Goal: Task Accomplishment & Management: Manage account settings

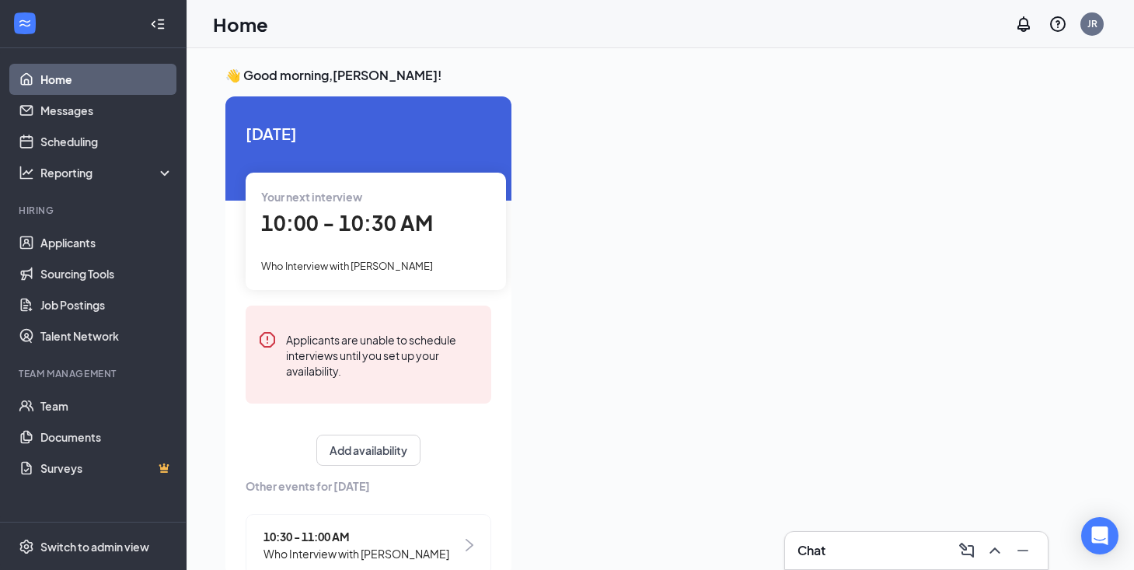
drag, startPoint x: 830, startPoint y: 205, endPoint x: 554, endPoint y: 271, distance: 283.6
click at [554, 271] on div at bounding box center [809, 331] width 571 height 470
click at [354, 262] on span "Who Interview with Erika Cristino" at bounding box center [347, 266] width 172 height 12
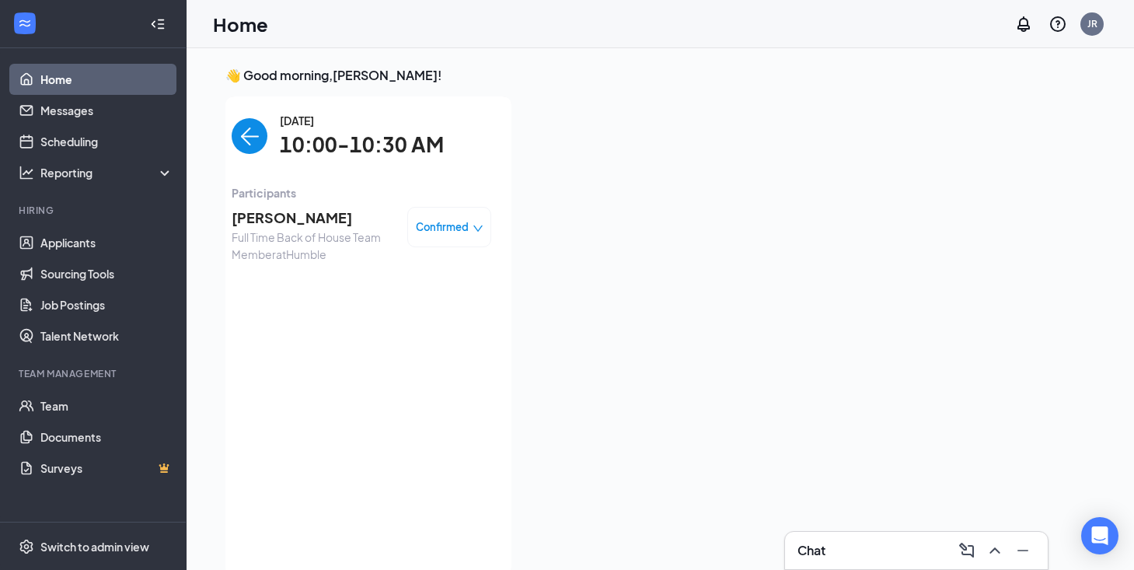
scroll to position [6, 0]
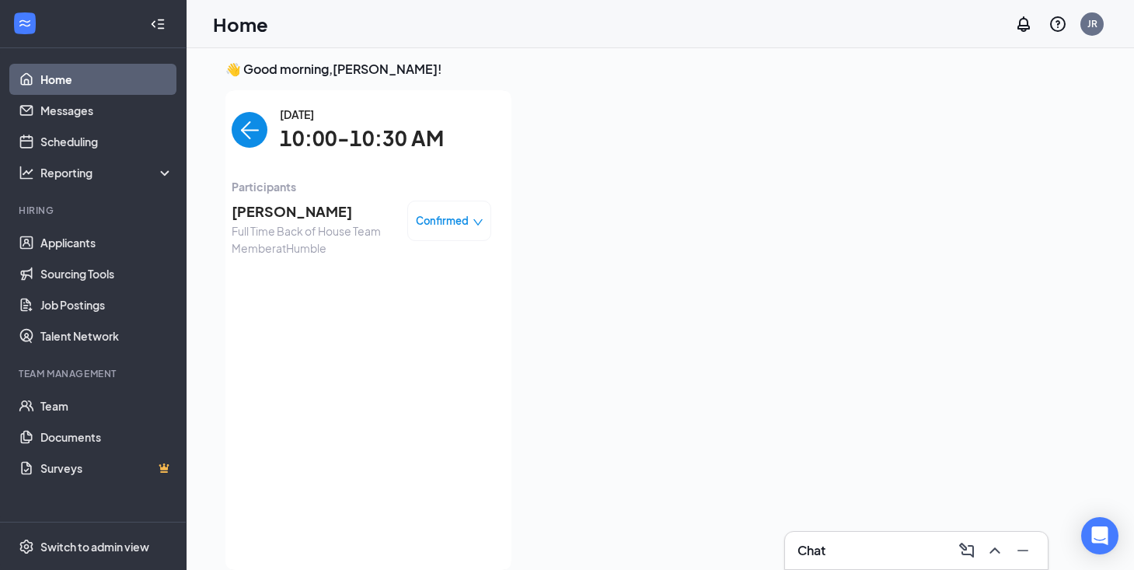
click at [310, 232] on span "Full Time Back of House Team Member at Humble" at bounding box center [313, 239] width 163 height 34
click at [295, 201] on span "[PERSON_NAME]" at bounding box center [313, 212] width 163 height 22
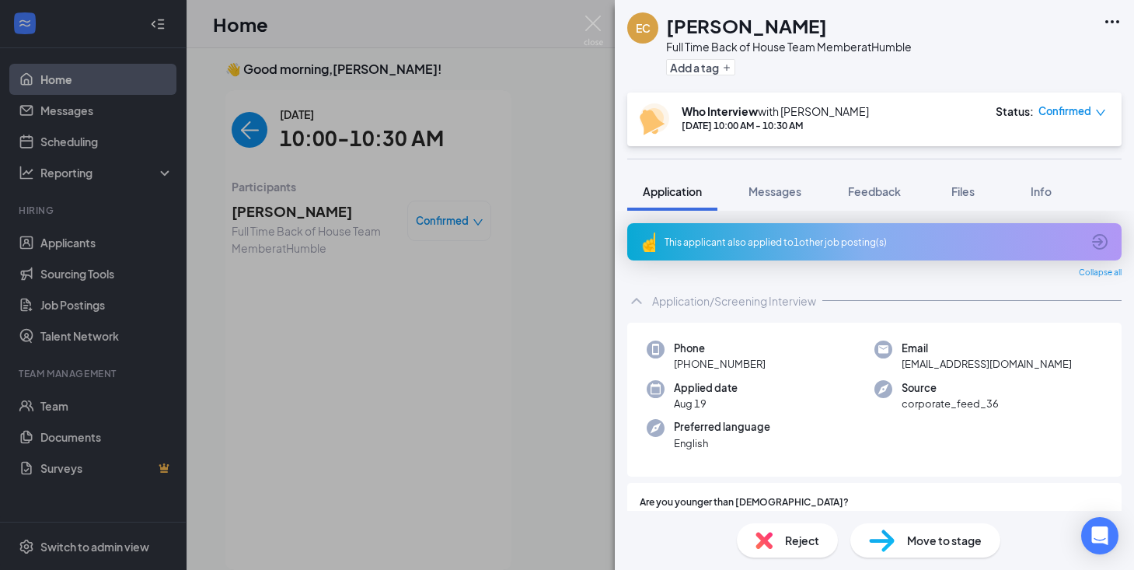
click at [794, 534] on span "Reject" at bounding box center [802, 540] width 34 height 17
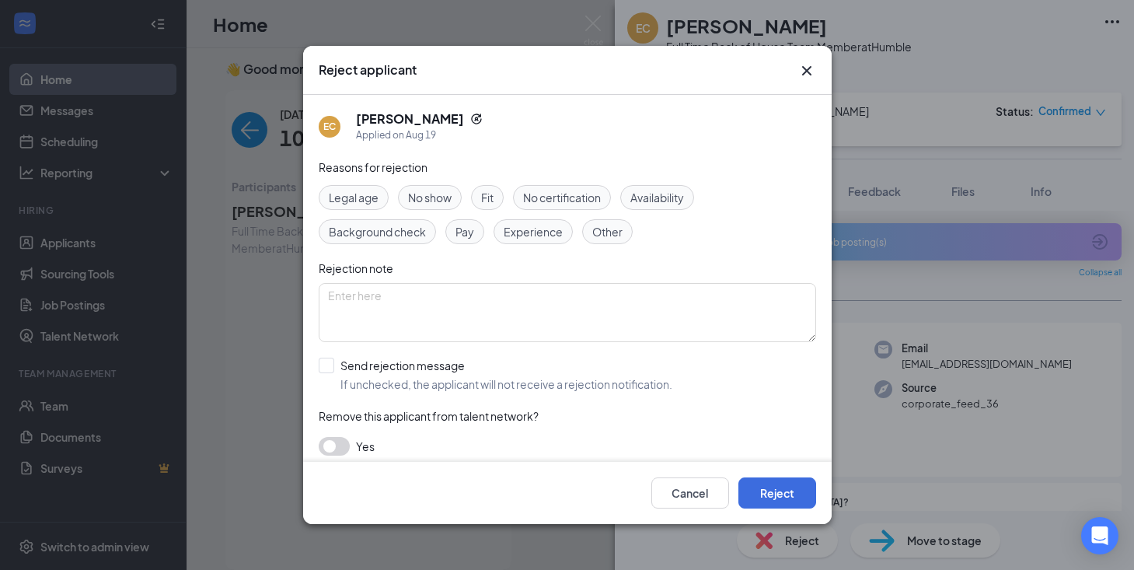
click at [434, 200] on span "No show" at bounding box center [430, 197] width 44 height 17
click at [434, 309] on textarea at bounding box center [568, 312] width 498 height 59
click at [797, 498] on button "Reject" at bounding box center [778, 492] width 78 height 31
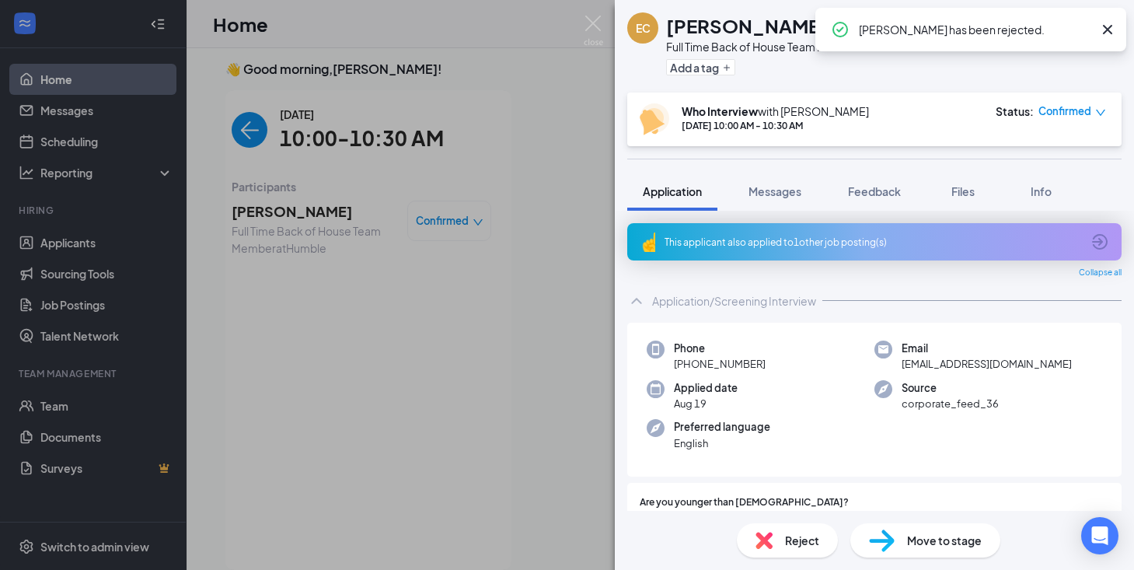
click at [519, 233] on div "EC Erika Cristino Full Time Back of House Team Member at Humble Add a tag Who I…" at bounding box center [567, 285] width 1134 height 570
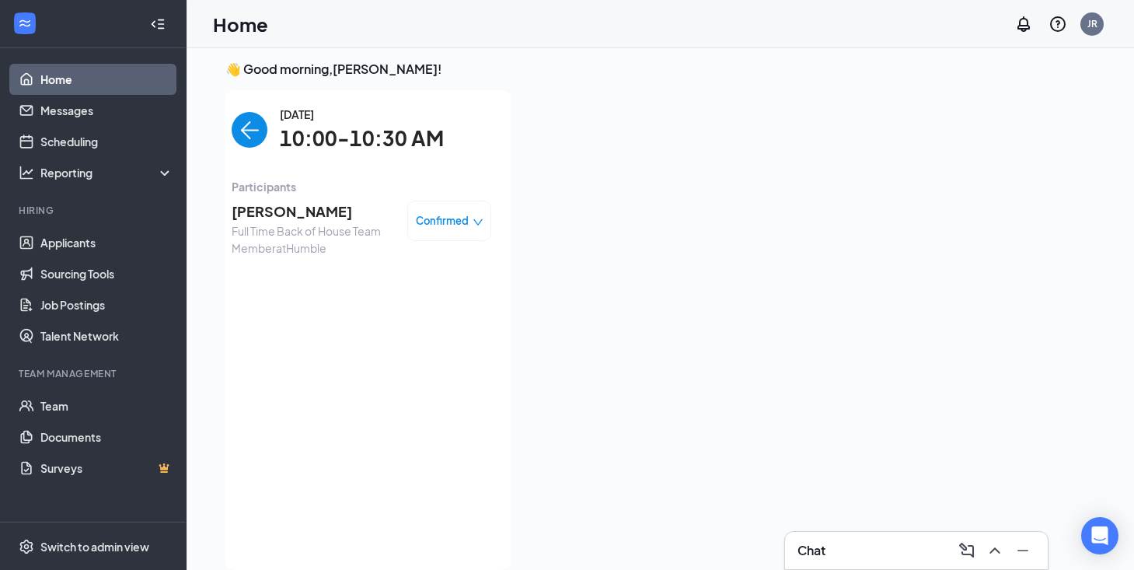
click at [253, 127] on img "back-button" at bounding box center [250, 130] width 36 height 36
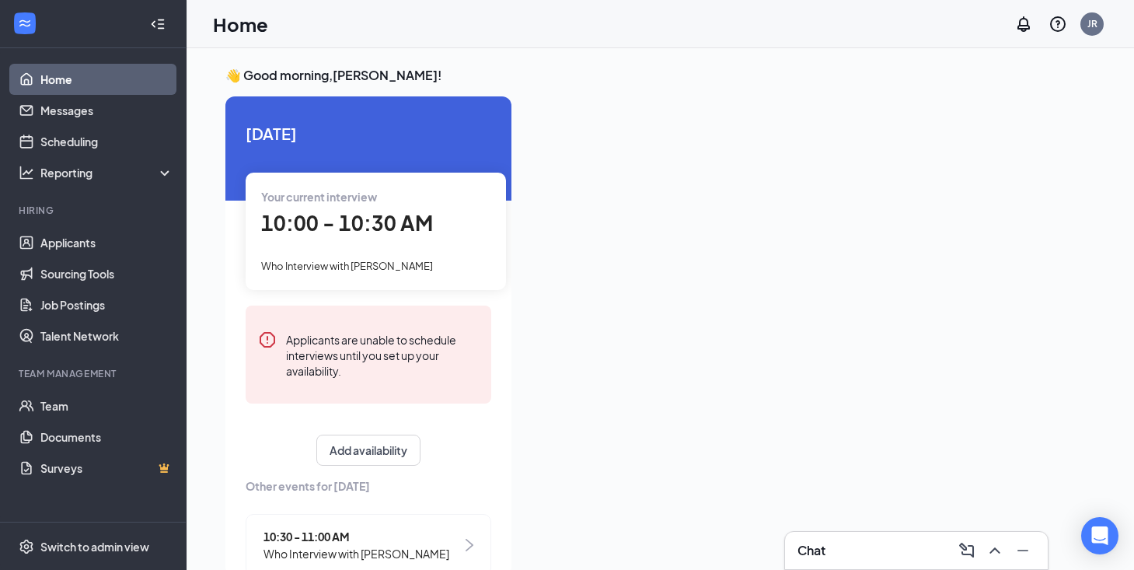
click at [406, 240] on div "Your current interview 10:00 - 10:30 AM Who Interview with [PERSON_NAME]" at bounding box center [376, 231] width 260 height 117
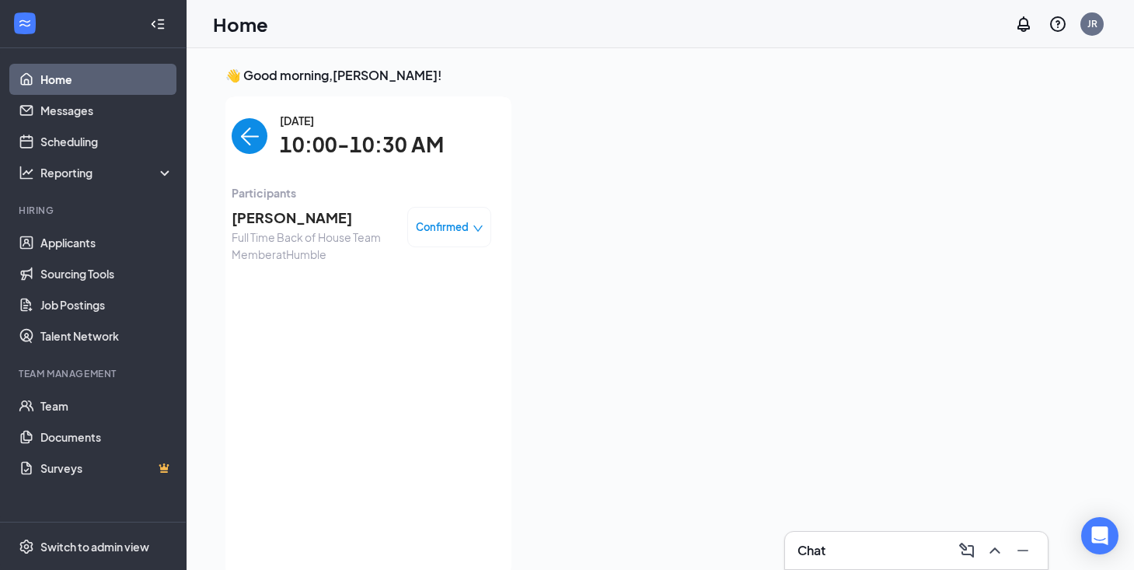
scroll to position [6, 0]
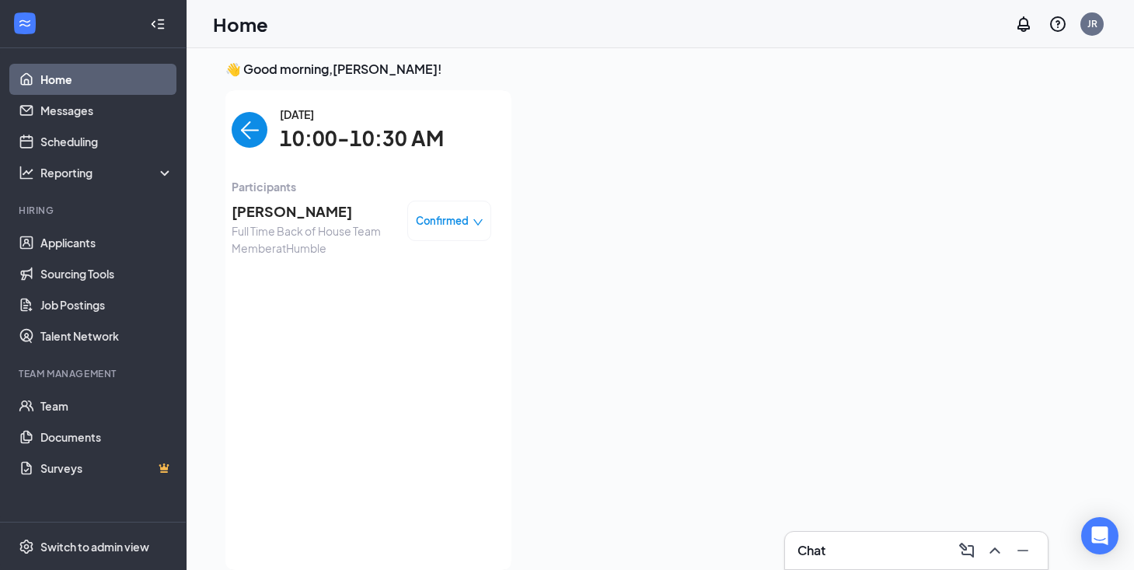
click at [445, 215] on span "Confirmed" at bounding box center [442, 221] width 53 height 16
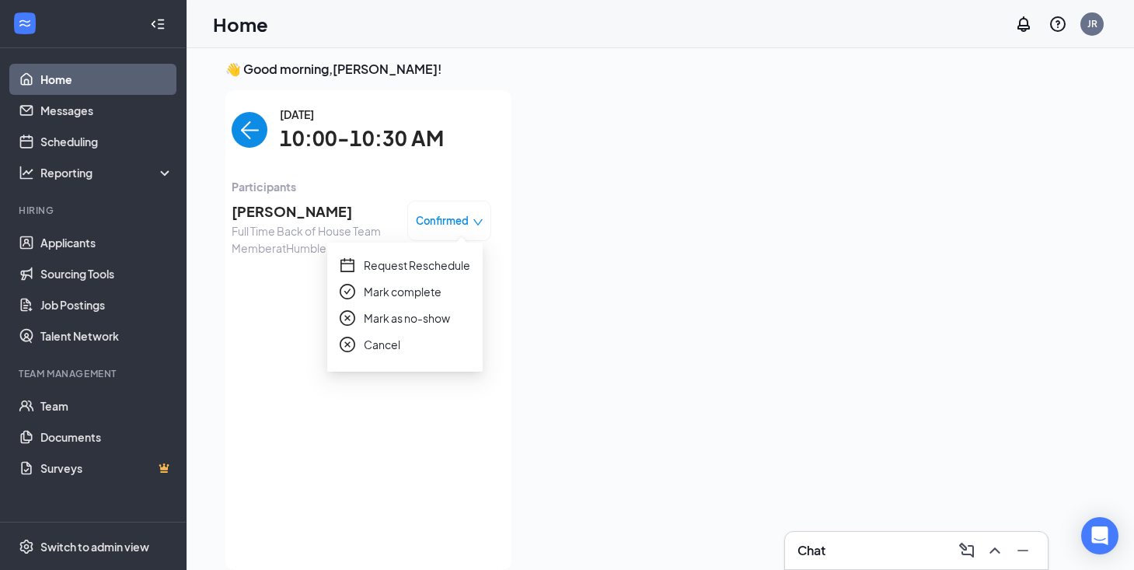
click at [425, 315] on span "Mark as no-show" at bounding box center [407, 317] width 86 height 17
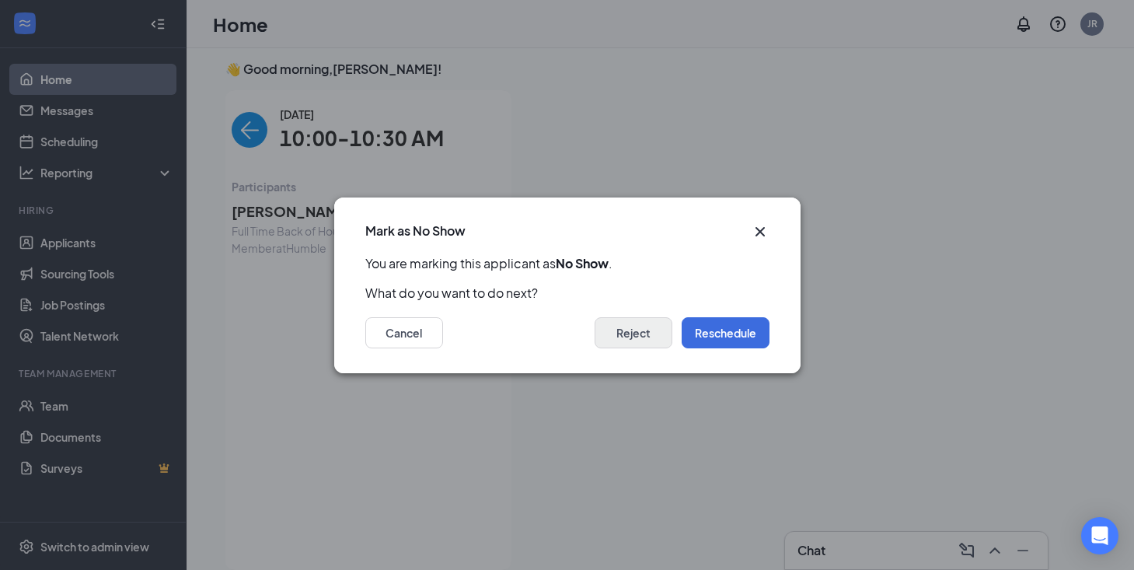
click at [634, 337] on button "Reject" at bounding box center [634, 332] width 78 height 31
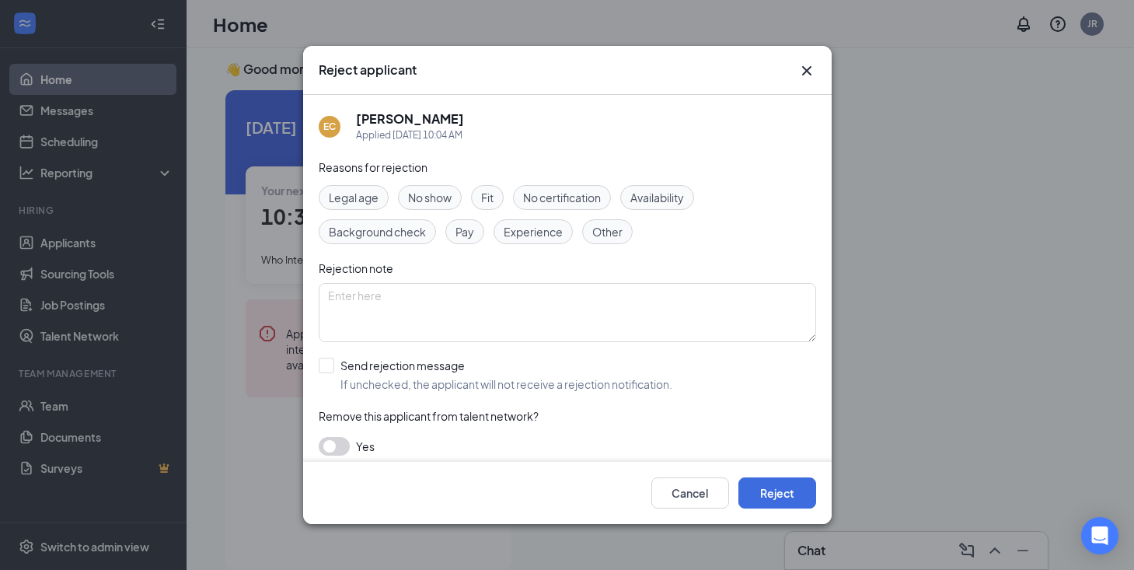
click at [448, 201] on span "No show" at bounding box center [430, 197] width 44 height 17
click at [758, 488] on button "Reject" at bounding box center [778, 492] width 78 height 31
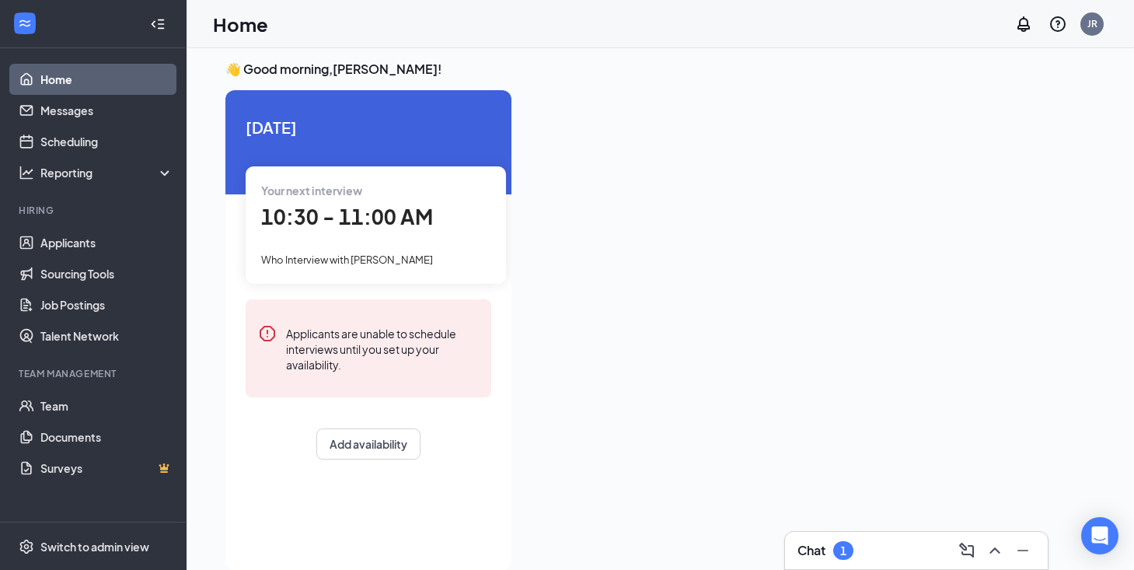
click at [812, 550] on h3 "Chat" at bounding box center [812, 550] width 28 height 17
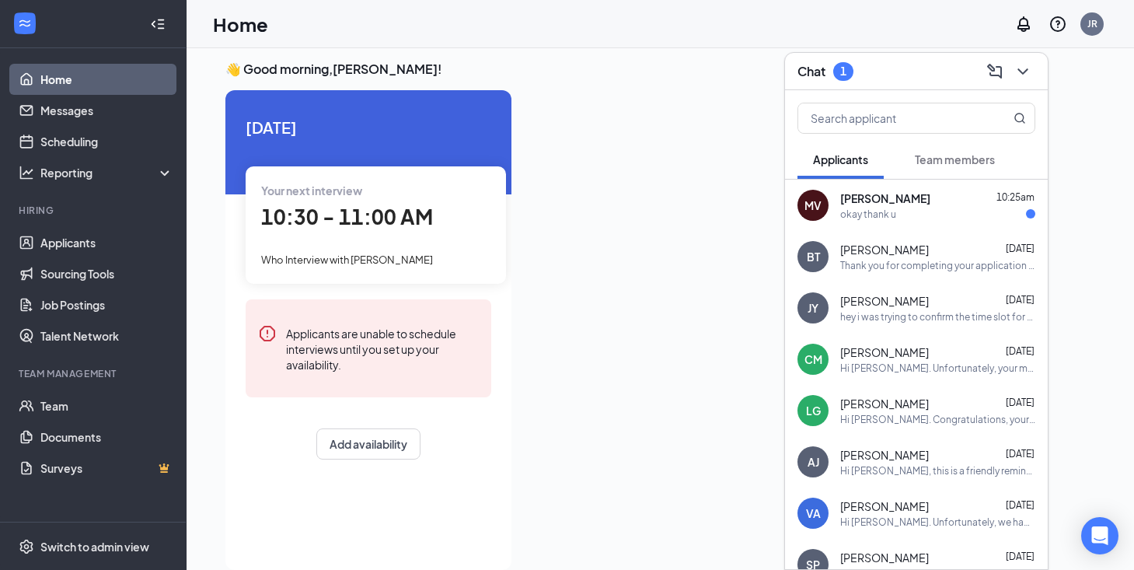
click at [851, 197] on span "[PERSON_NAME]" at bounding box center [886, 198] width 90 height 16
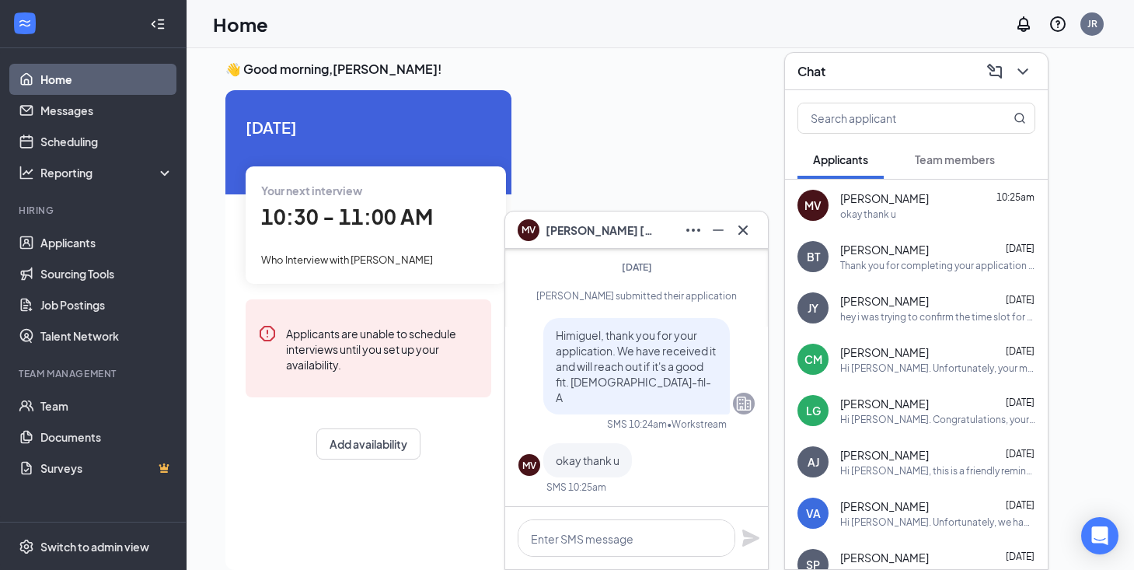
click at [750, 242] on div at bounding box center [743, 230] width 25 height 25
click at [746, 229] on icon "Cross" at bounding box center [743, 230] width 19 height 19
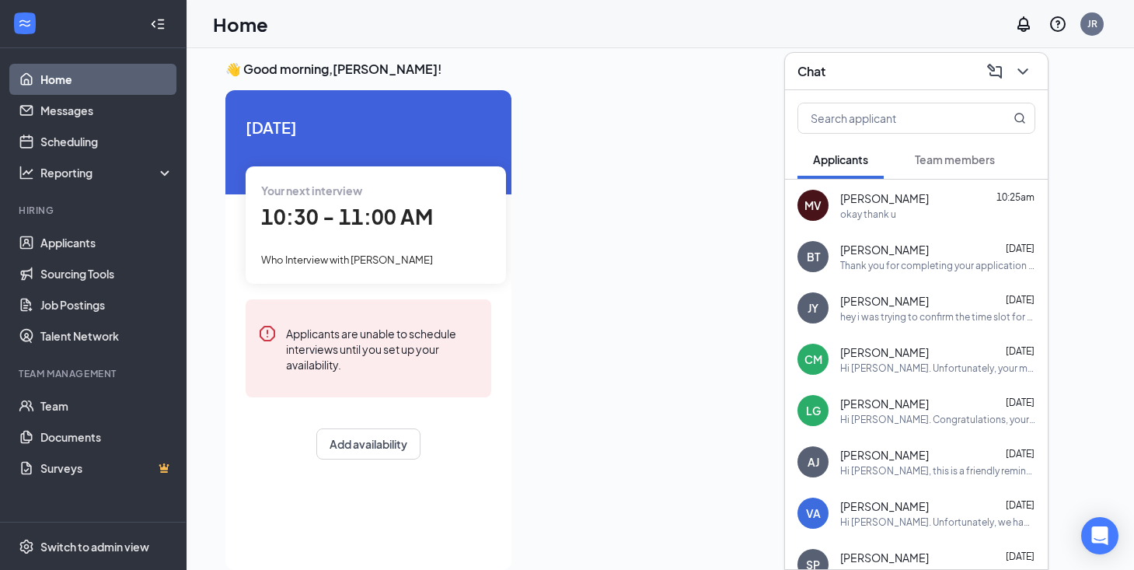
click at [1027, 69] on icon "ChevronDown" at bounding box center [1023, 71] width 10 height 6
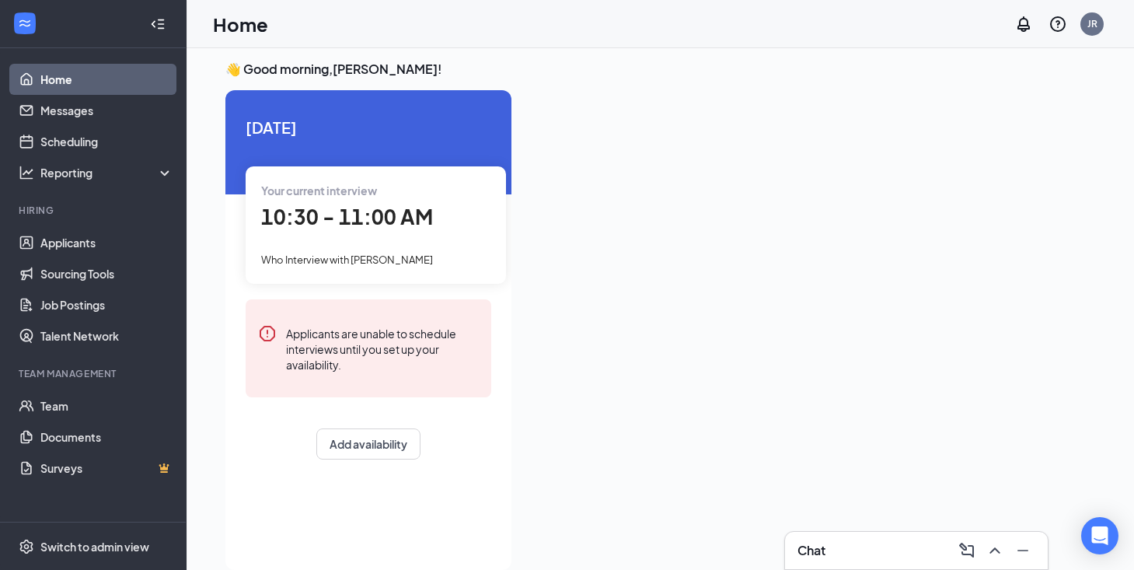
click at [400, 236] on div "Your current interview 10:30 - 11:00 AM Who Interview with [PERSON_NAME]" at bounding box center [376, 224] width 260 height 117
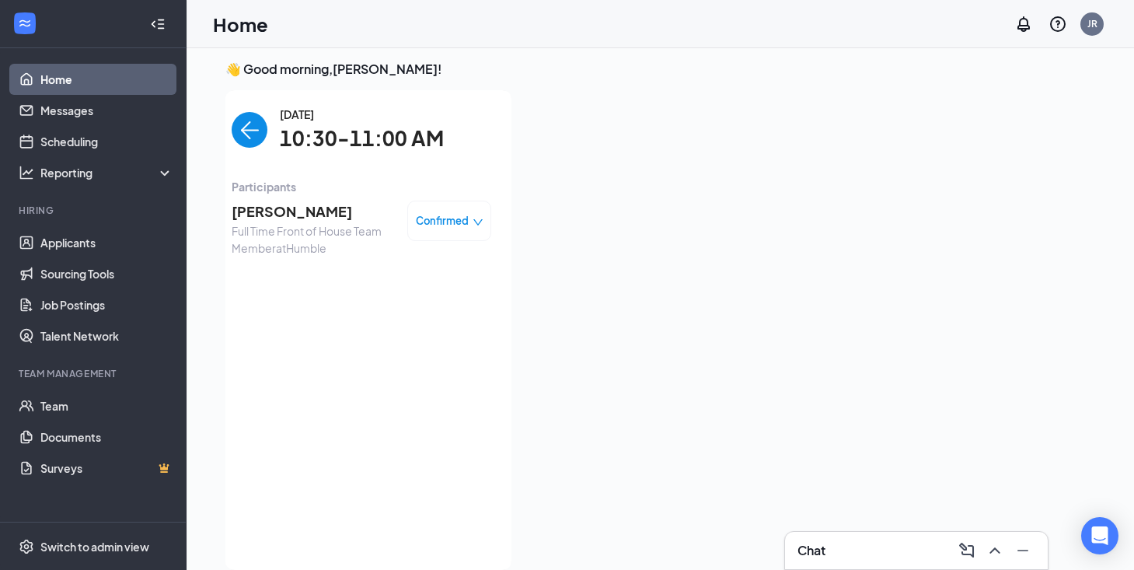
click at [329, 232] on span "Full Time Front of House Team Member at [GEOGRAPHIC_DATA]" at bounding box center [313, 239] width 163 height 34
click at [303, 214] on span "[PERSON_NAME]" at bounding box center [313, 212] width 163 height 22
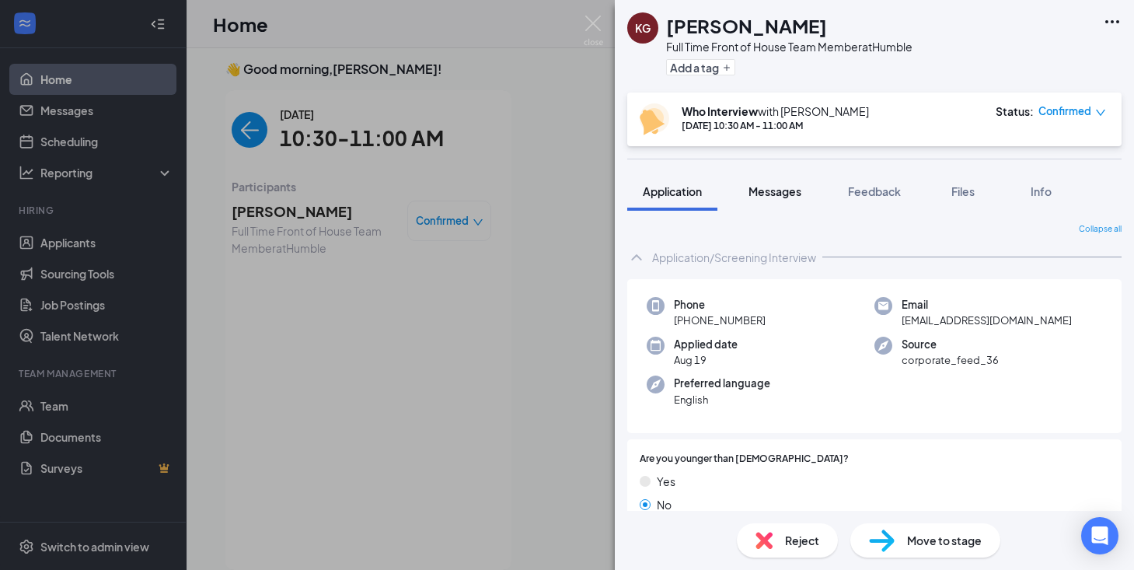
click at [792, 198] on div "Messages" at bounding box center [775, 191] width 53 height 16
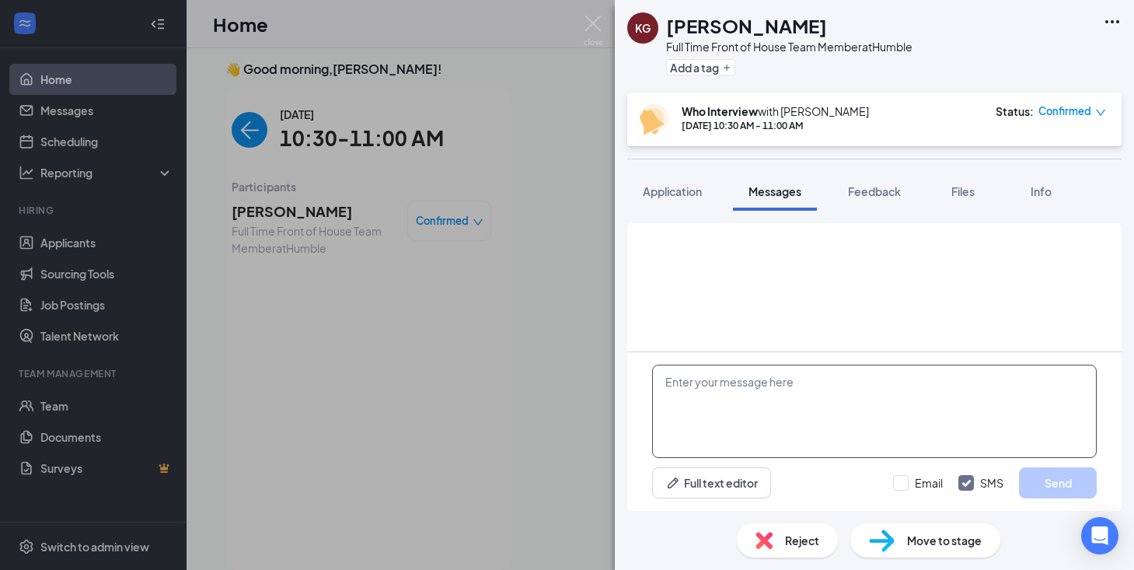
click at [762, 425] on textarea at bounding box center [874, 411] width 445 height 93
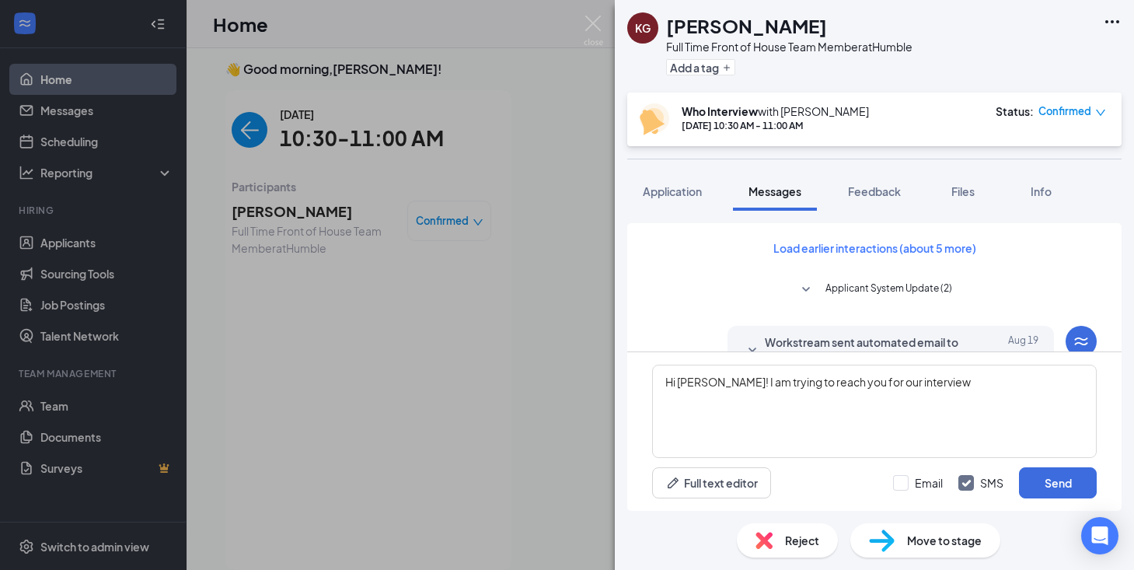
click at [980, 360] on div "Hi [PERSON_NAME]! I am trying to reach you for our interview Full text editor E…" at bounding box center [874, 431] width 495 height 159
click at [970, 378] on textarea "Hi [PERSON_NAME]! I am trying to reach you for our interview" at bounding box center [874, 411] width 445 height 93
type textarea "Hi [PERSON_NAME]! I am trying to reach you for our interview, is there a better…"
click at [1061, 484] on button "Send" at bounding box center [1058, 482] width 78 height 31
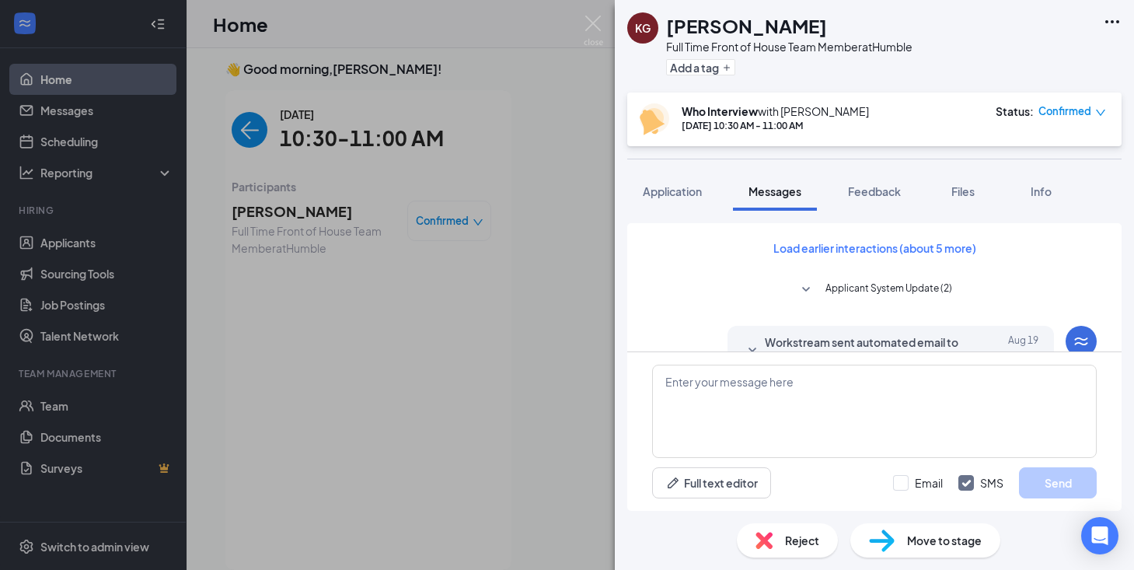
scroll to position [551, 0]
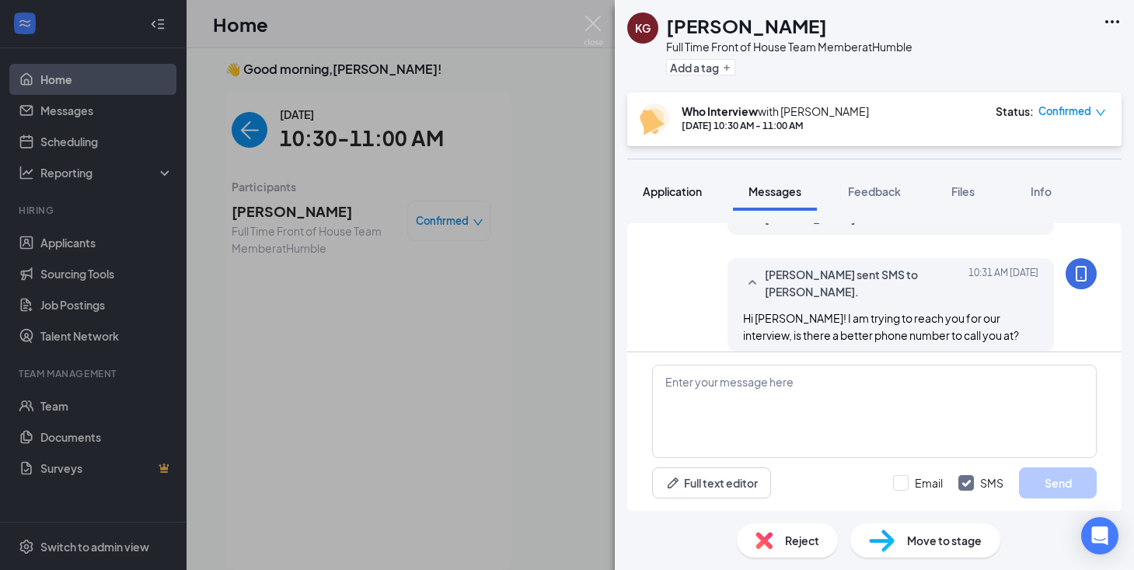
click at [690, 187] on span "Application" at bounding box center [672, 191] width 59 height 14
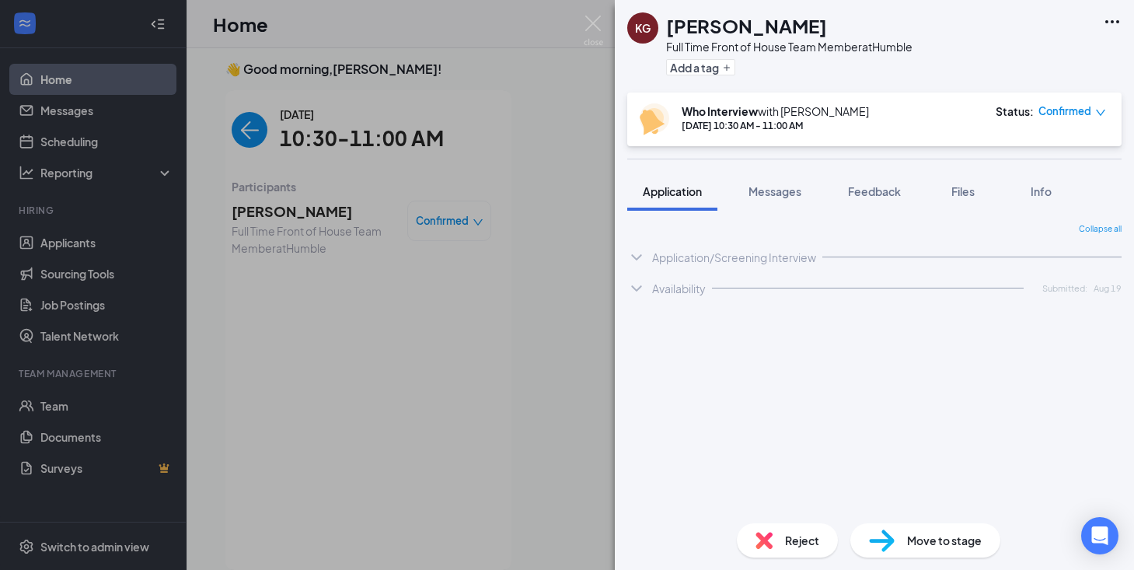
click at [680, 188] on span "Application" at bounding box center [672, 191] width 59 height 14
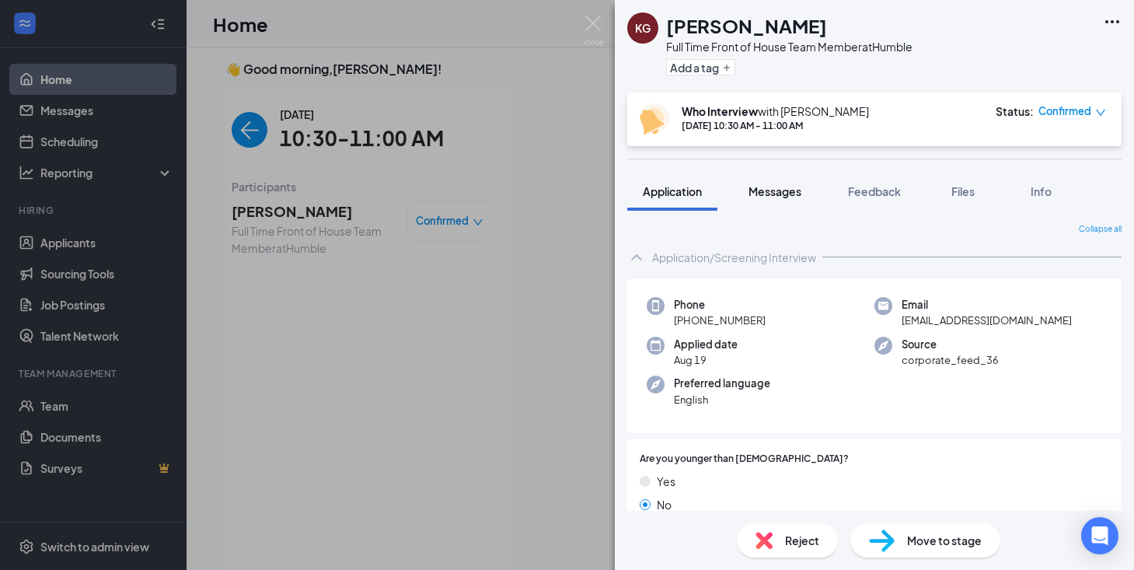
click at [789, 189] on span "Messages" at bounding box center [775, 191] width 53 height 14
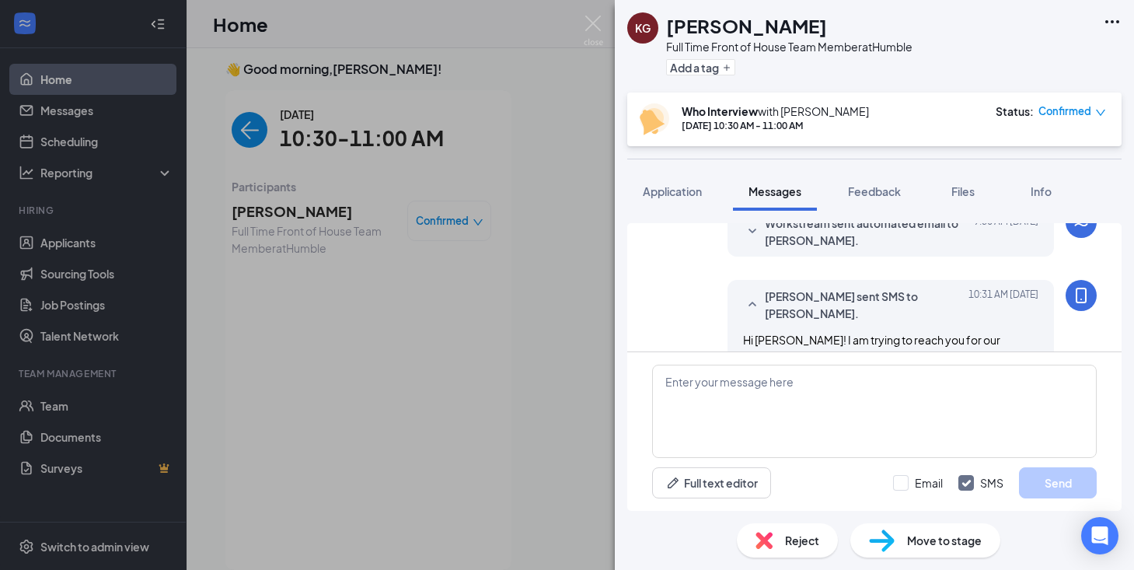
scroll to position [551, 0]
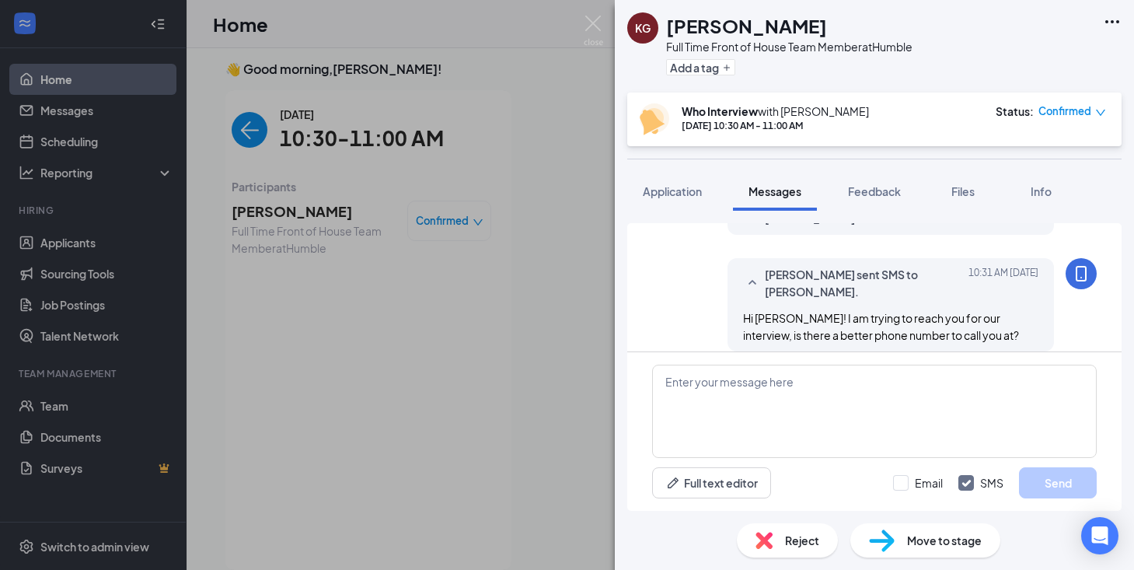
click at [810, 533] on span "Reject" at bounding box center [802, 540] width 34 height 17
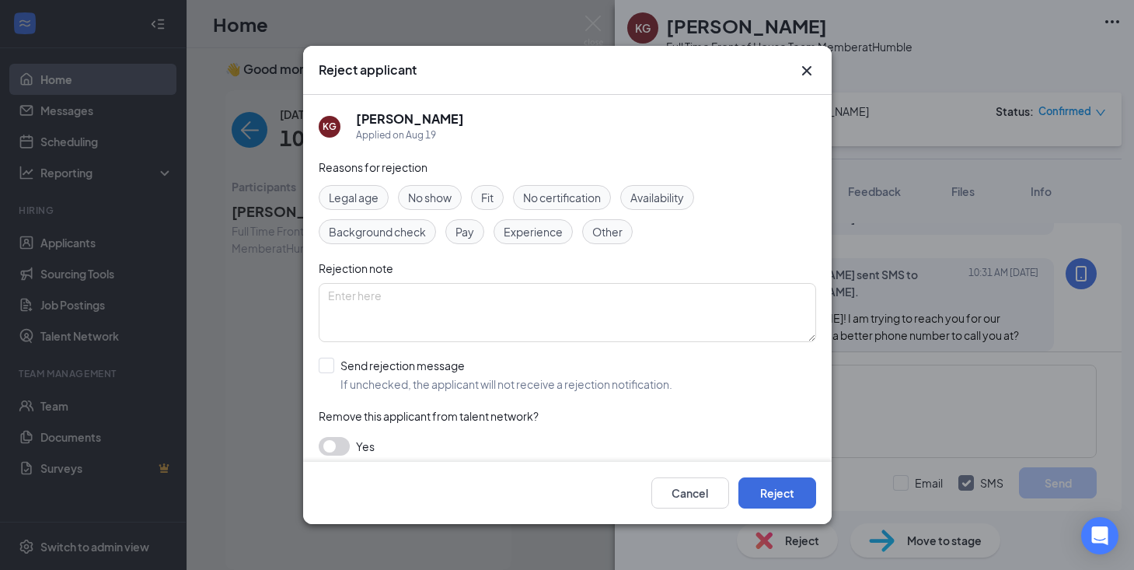
click at [806, 69] on icon "Cross" at bounding box center [806, 70] width 9 height 9
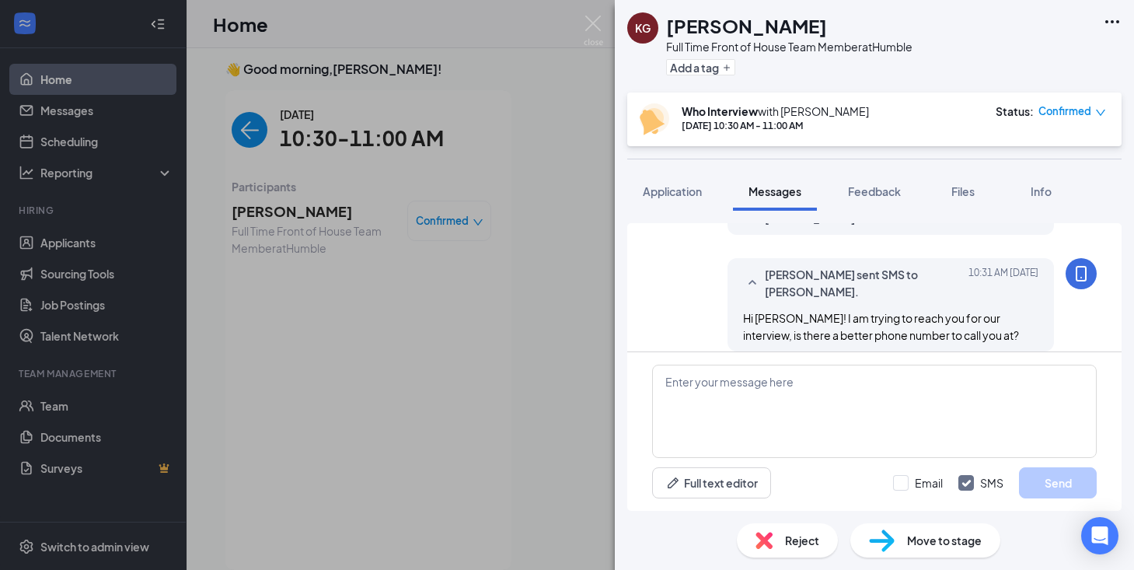
click at [804, 538] on span "Reject" at bounding box center [802, 540] width 34 height 17
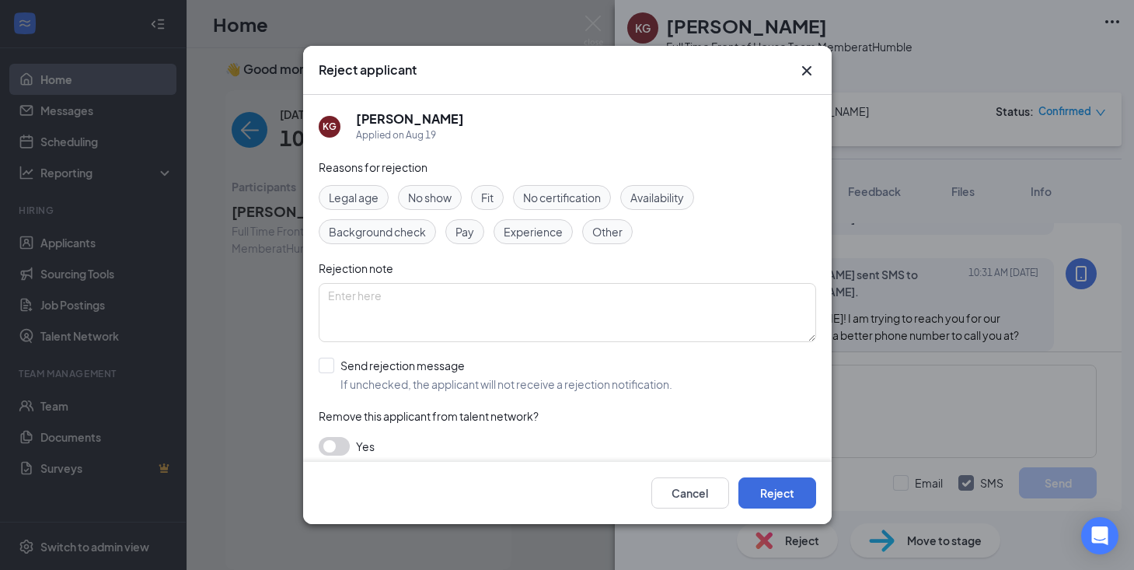
click at [601, 231] on span "Other" at bounding box center [607, 231] width 30 height 17
click at [431, 208] on div "No show" at bounding box center [430, 197] width 64 height 25
click at [782, 498] on button "Reject" at bounding box center [778, 492] width 78 height 31
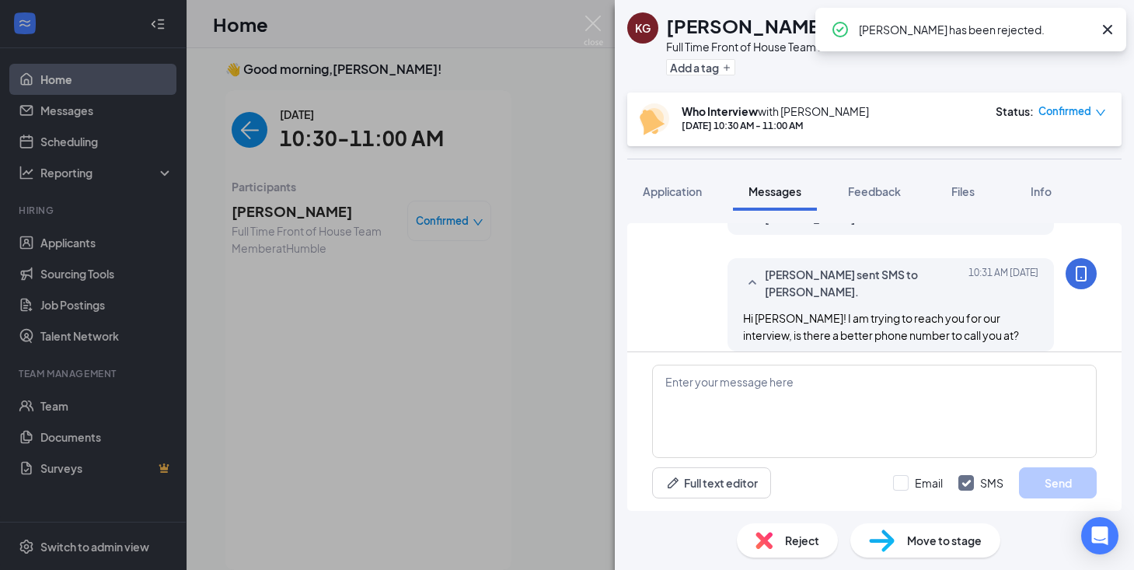
click at [777, 526] on div "Reject" at bounding box center [787, 540] width 101 height 34
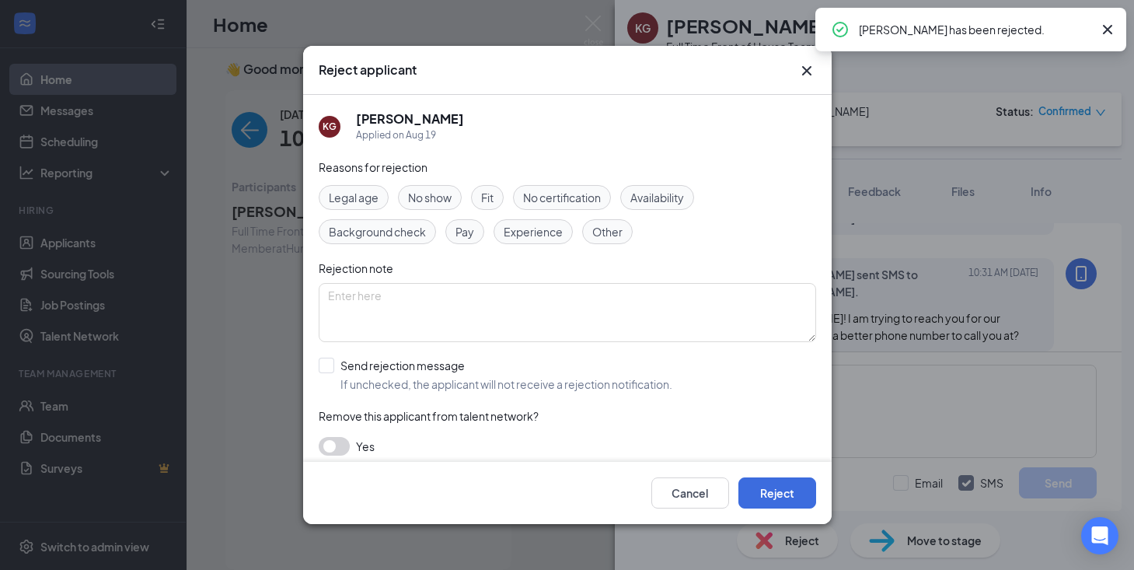
click at [373, 117] on h5 "[PERSON_NAME]" at bounding box center [410, 118] width 108 height 17
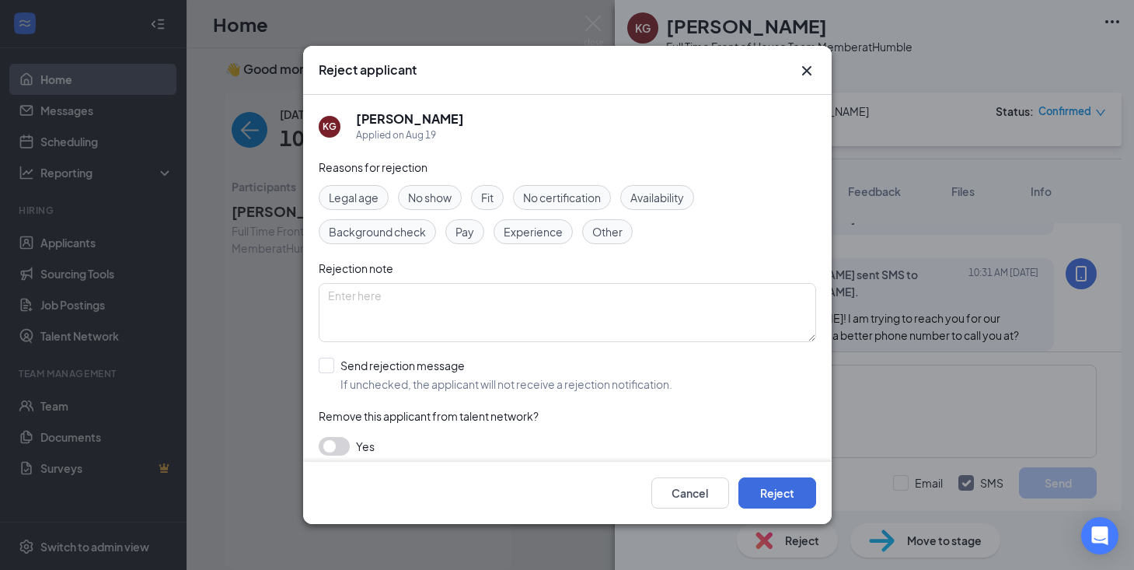
click at [809, 43] on div "Reject applicant KG [PERSON_NAME] Applied on [DATE] Reasons for rejection Legal…" at bounding box center [567, 285] width 1134 height 570
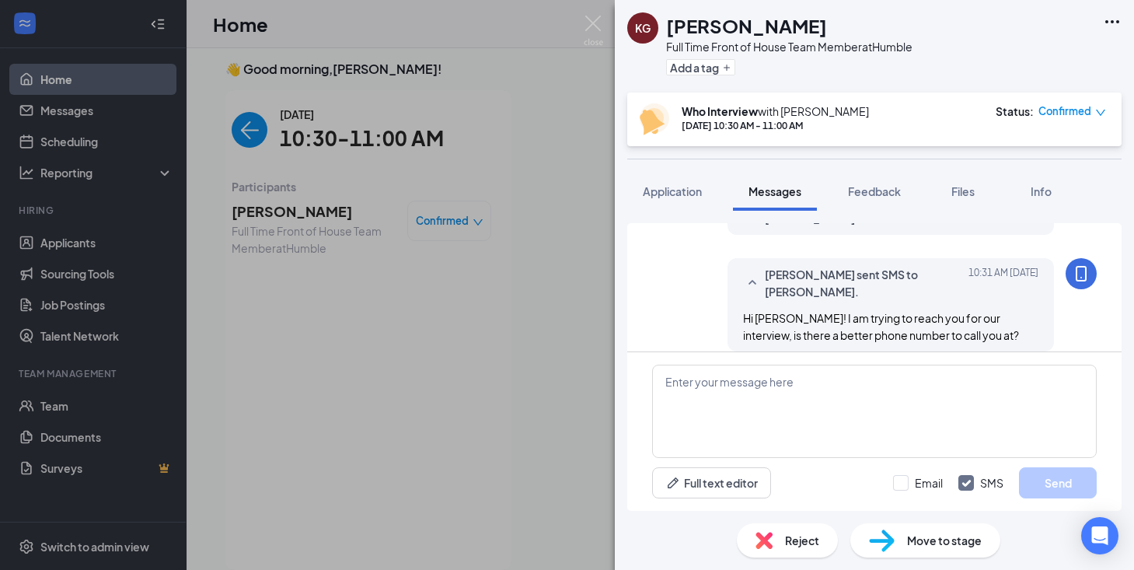
click at [809, 68] on div "Add a tag" at bounding box center [789, 67] width 246 height 26
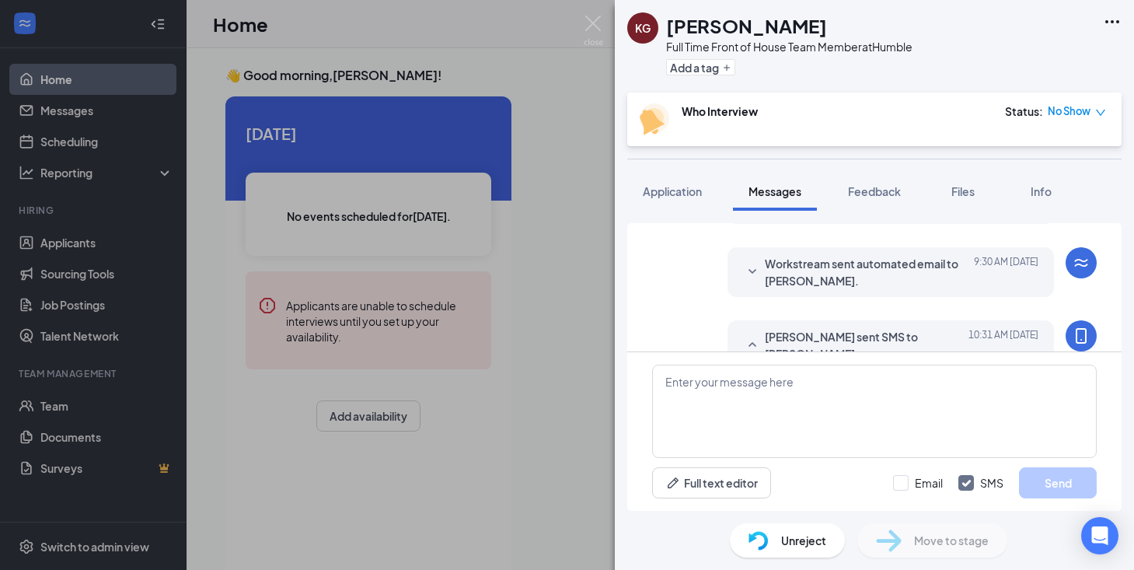
scroll to position [478, 0]
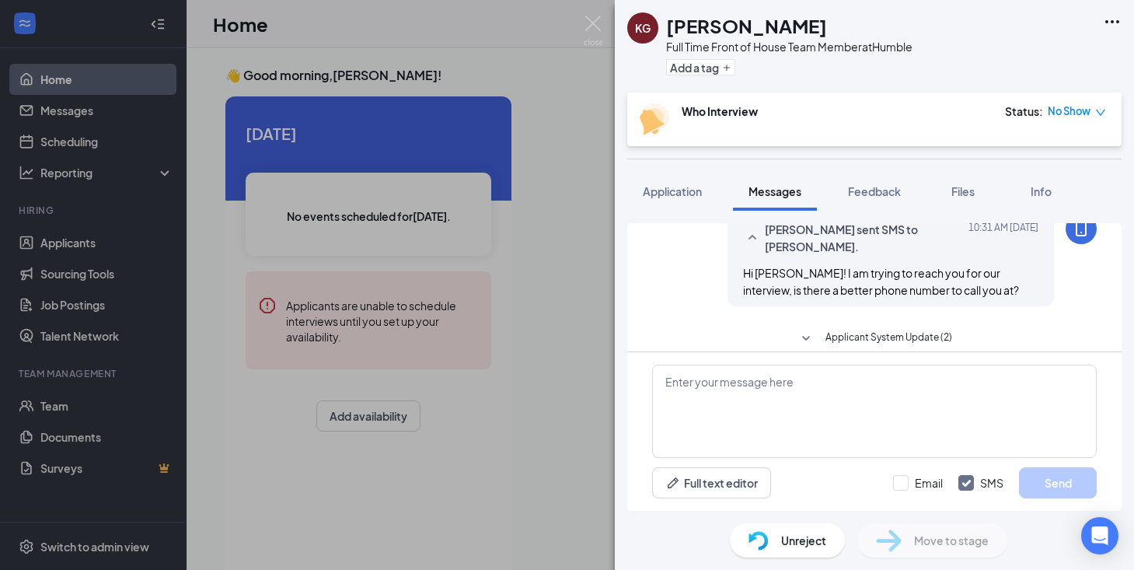
click at [831, 313] on div "Load earlier interactions (about 8 more) Workstream sent automated SMS to Kelci…" at bounding box center [874, 56] width 445 height 622
click at [810, 330] on icon "SmallChevronDown" at bounding box center [806, 339] width 19 height 19
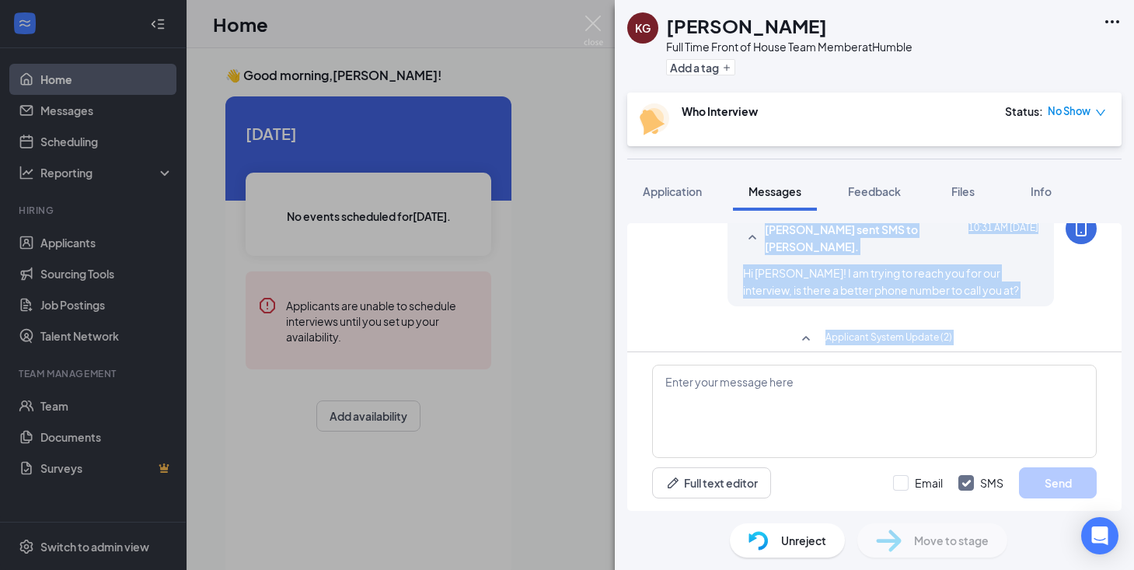
drag, startPoint x: 1124, startPoint y: 313, endPoint x: 1120, endPoint y: 401, distance: 88.7
click at [1120, 401] on div "Load earlier interactions (about 8 more) Workstream sent automated SMS to Kelci…" at bounding box center [874, 361] width 519 height 300
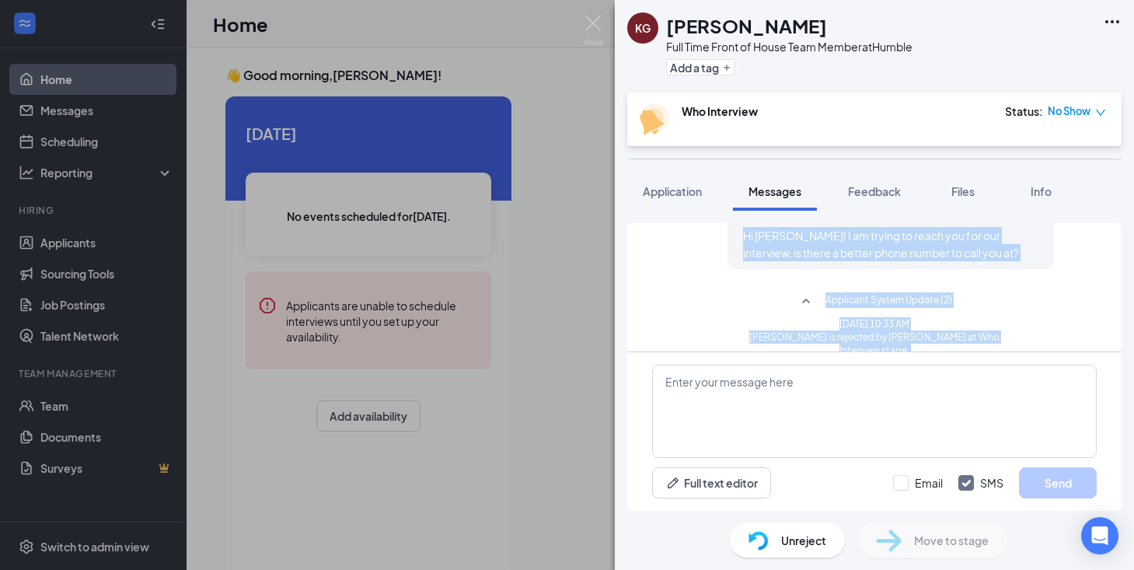
drag, startPoint x: 1115, startPoint y: 326, endPoint x: 1110, endPoint y: 366, distance: 40.7
click at [1110, 366] on div "Load earlier interactions (about 8 more) Workstream sent automated SMS to Kelci…" at bounding box center [874, 367] width 495 height 288
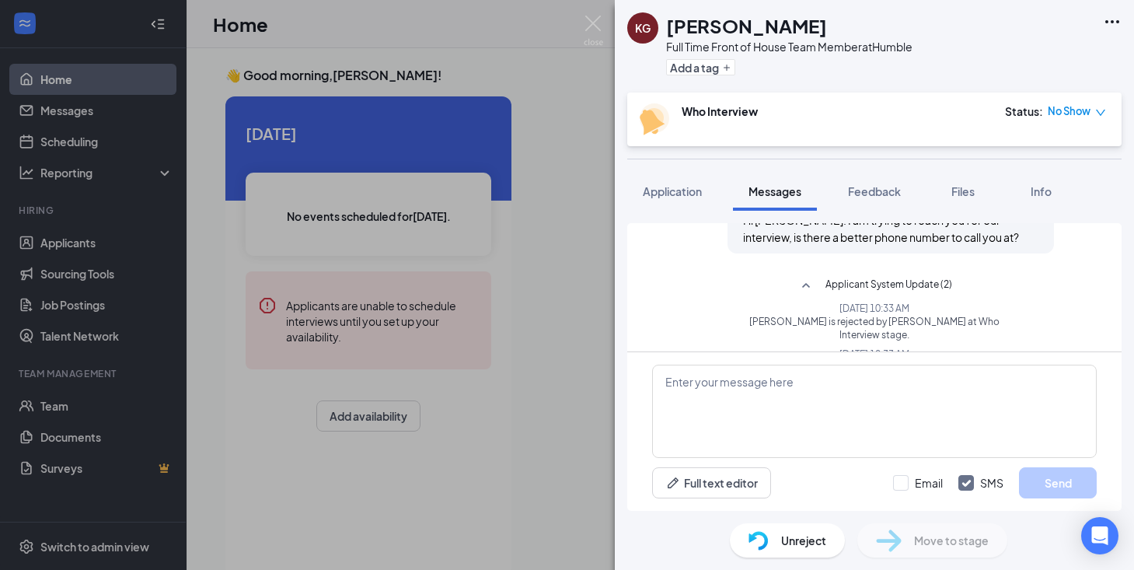
click at [1033, 302] on div "Load earlier interactions (about 8 more) Workstream sent automated SMS to Kelci…" at bounding box center [874, 47] width 445 height 711
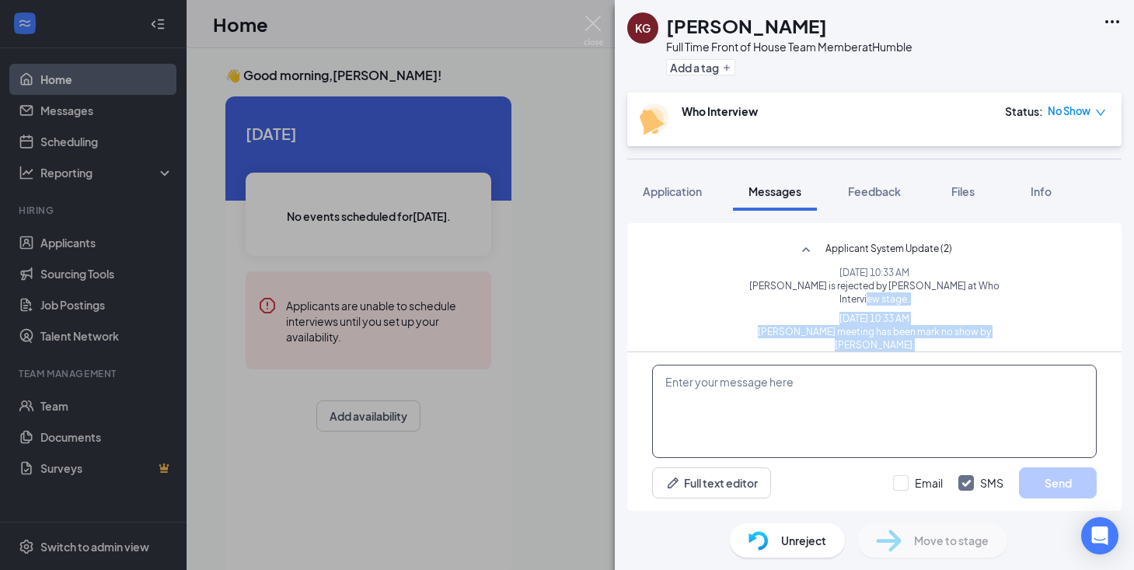
drag, startPoint x: 1024, startPoint y: 302, endPoint x: 1022, endPoint y: 379, distance: 76.2
click at [1022, 379] on div "Load earlier interactions (about 8 more) Workstream sent automated SMS to Kelci…" at bounding box center [874, 367] width 495 height 288
click at [1007, 325] on span "Kelcie Gamez's meeting has been mark no show by Jules Rhines." at bounding box center [874, 338] width 267 height 26
click at [607, 23] on div "KG Kelcie Gamez Full Time Front of House Team Member at Humble Add a tag Who In…" at bounding box center [567, 285] width 1134 height 570
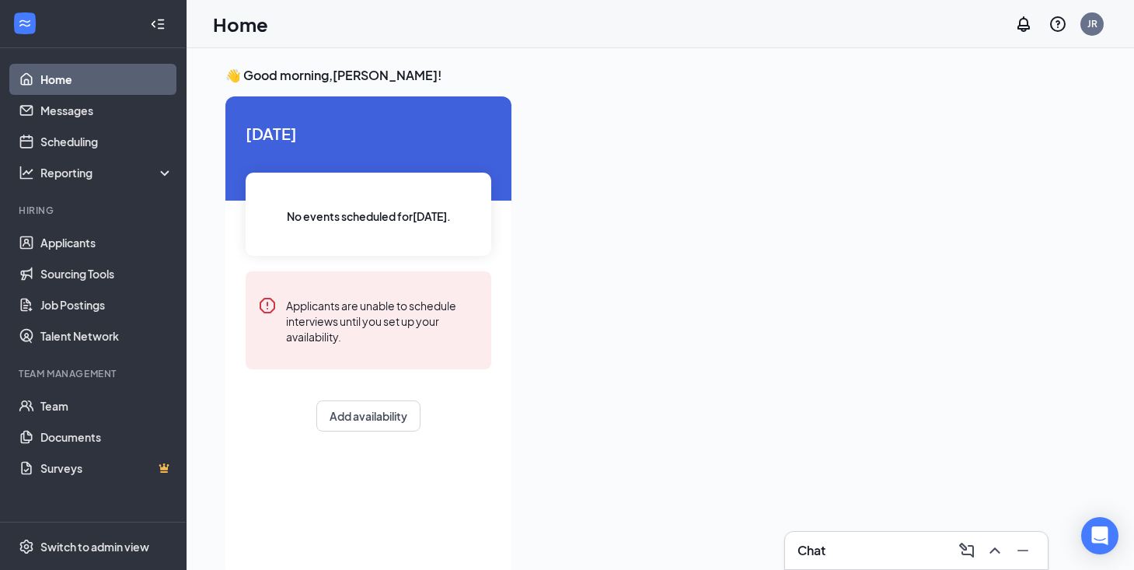
click at [605, 24] on div "Home JR" at bounding box center [661, 24] width 948 height 48
click at [530, 278] on div at bounding box center [809, 331] width 571 height 470
